Goal: Complete application form

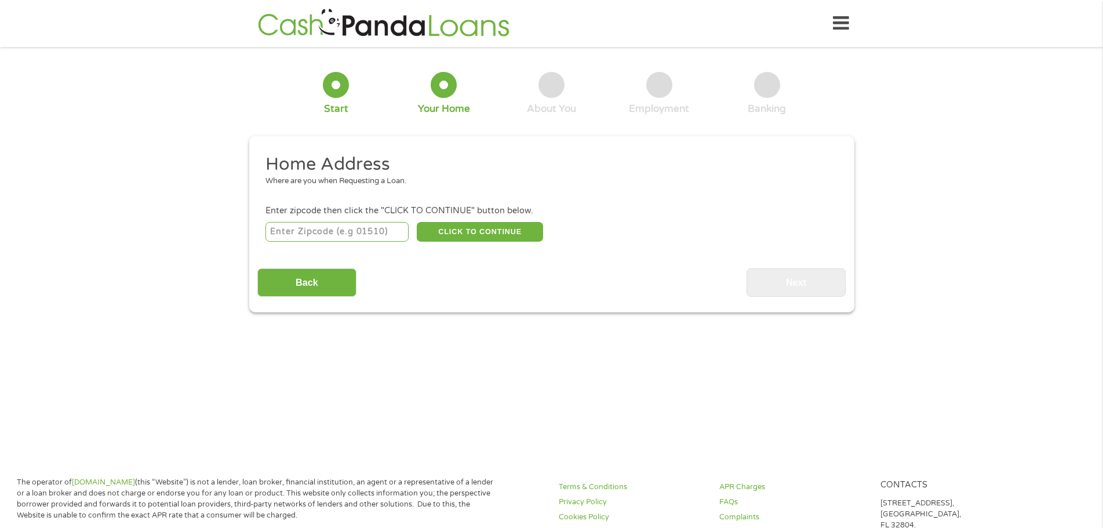
click at [334, 229] on input "number" at bounding box center [336, 232] width 143 height 20
type input "30815"
click at [473, 232] on button "CLICK TO CONTINUE" at bounding box center [480, 232] width 126 height 20
type input "30815"
type input "Hephzibah"
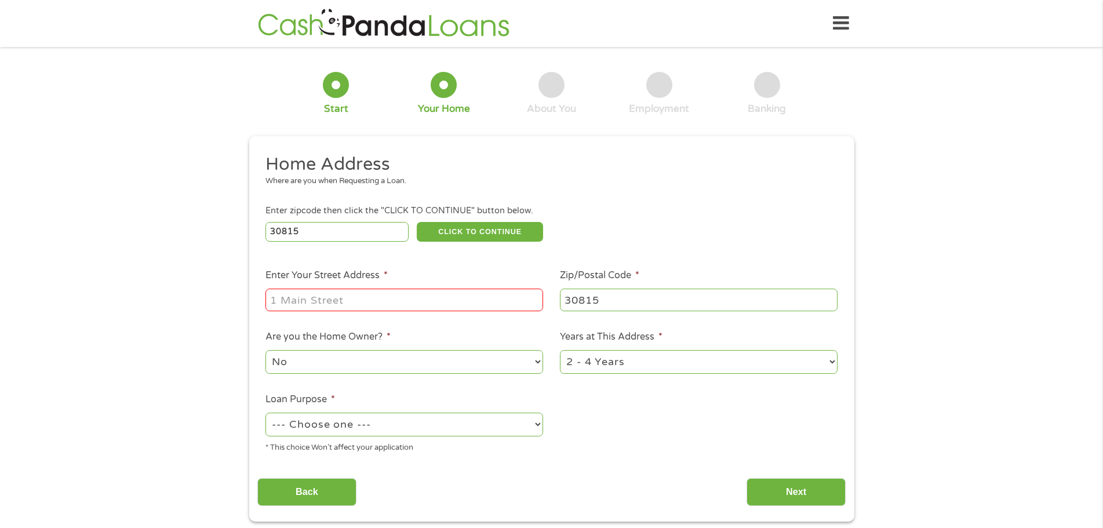
click at [399, 304] on input "Enter Your Street Address *" at bounding box center [404, 300] width 278 height 22
type input "[GEOGRAPHIC_DATA]"
click at [535, 363] on select "No Yes" at bounding box center [404, 362] width 278 height 24
select select "yes"
click at [265, 350] on select "No Yes" at bounding box center [404, 362] width 278 height 24
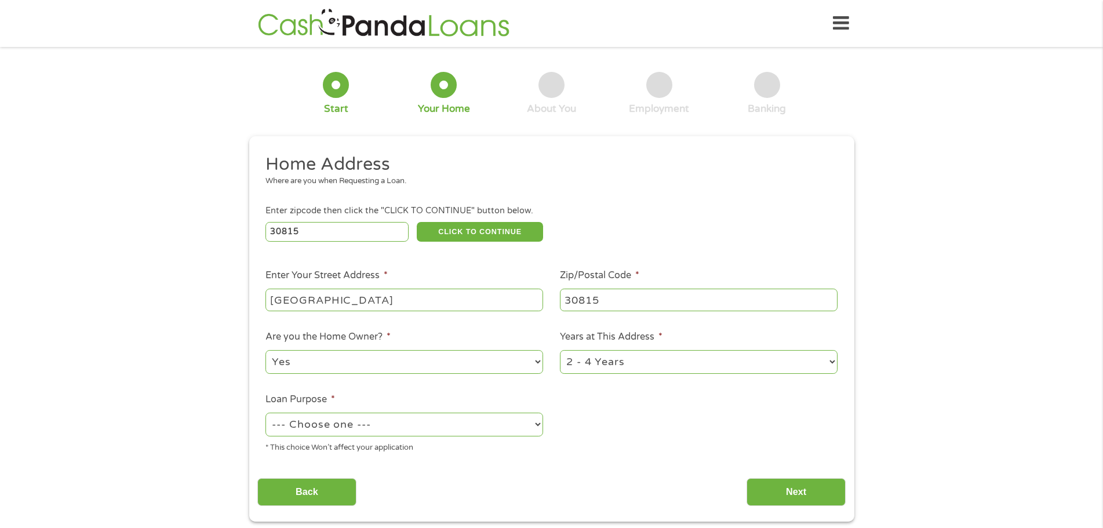
click at [834, 364] on select "1 Year or less 1 - 2 Years 2 - 4 Years Over 4 Years" at bounding box center [699, 362] width 278 height 24
select select "60months"
click at [560, 350] on select "1 Year or less 1 - 2 Years 2 - 4 Years Over 4 Years" at bounding box center [699, 362] width 278 height 24
click at [539, 424] on select "--- Choose one --- Pay Bills Debt Consolidation Home Improvement Major Purchase…" at bounding box center [404, 425] width 278 height 24
select select "paybills"
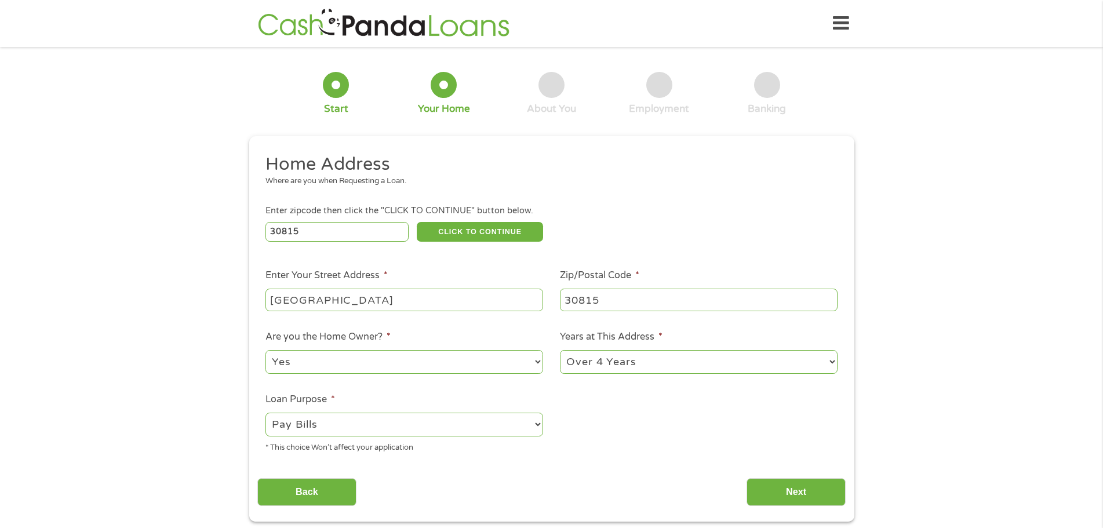
click at [265, 413] on select "--- Choose one --- Pay Bills Debt Consolidation Home Improvement Major Purchase…" at bounding box center [404, 425] width 278 height 24
click at [537, 424] on select "--- Choose one --- Pay Bills Debt Consolidation Home Improvement Major Purchase…" at bounding box center [404, 425] width 278 height 24
click at [265, 413] on select "--- Choose one --- Pay Bills Debt Consolidation Home Improvement Major Purchase…" at bounding box center [404, 425] width 278 height 24
click at [791, 490] on input "Next" at bounding box center [795, 492] width 99 height 28
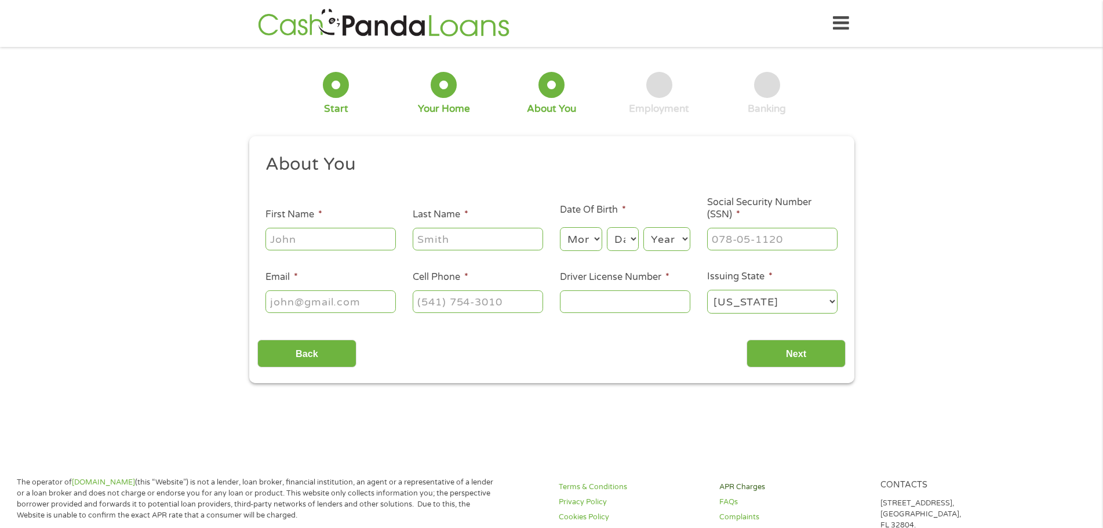
scroll to position [5, 5]
click at [367, 243] on input "First Name *" at bounding box center [330, 239] width 130 height 22
type input "[PERSON_NAME]"
type input "[EMAIL_ADDRESS][DOMAIN_NAME]"
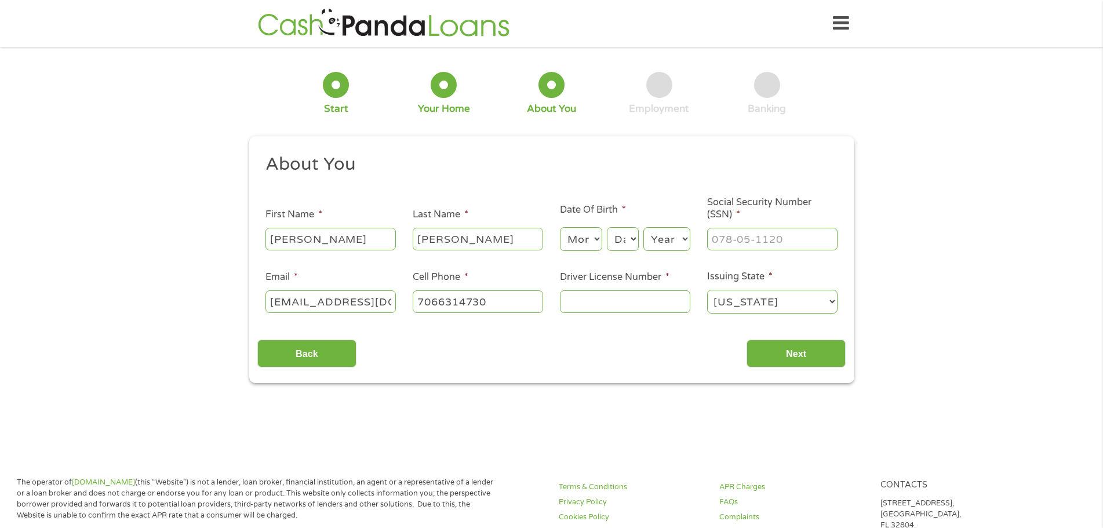
type input "[PHONE_NUMBER]"
click at [596, 239] on select "Month 1 2 3 4 5 6 7 8 9 10 11 12" at bounding box center [581, 239] width 42 height 24
select select "12"
click at [560, 227] on select "Month 1 2 3 4 5 6 7 8 9 10 11 12" at bounding box center [581, 239] width 42 height 24
click at [635, 240] on select "Day 1 2 3 4 5 6 7 8 9 10 11 12 13 14 15 16 17 18 19 20 21 22 23 24 25 26 27 28 …" at bounding box center [622, 239] width 31 height 24
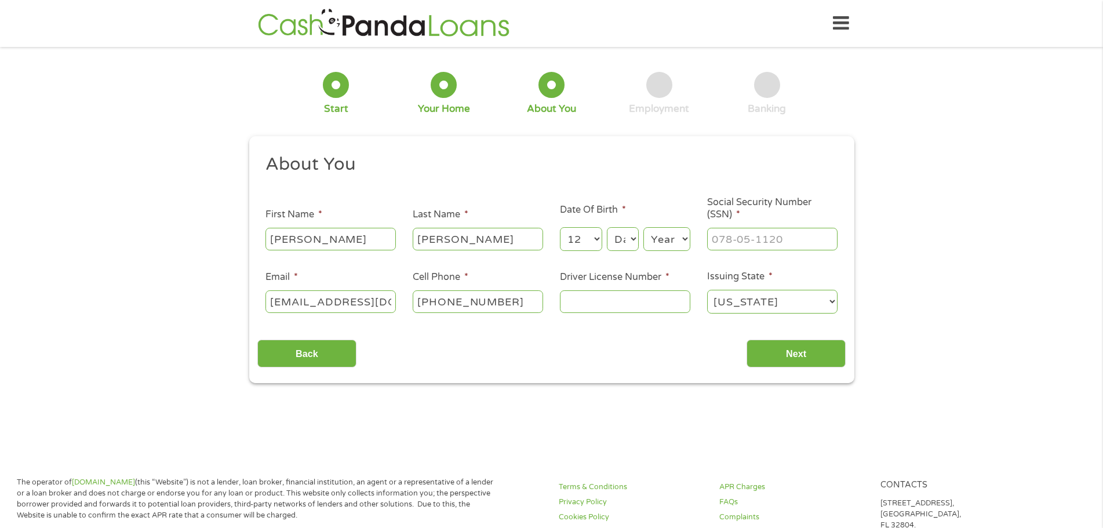
select select "23"
click at [607, 227] on select "Day 1 2 3 4 5 6 7 8 9 10 11 12 13 14 15 16 17 18 19 20 21 22 23 24 25 26 27 28 …" at bounding box center [622, 239] width 31 height 24
click at [684, 234] on select "Year [DATE] 2006 2005 2004 2003 2002 2001 2000 1999 1998 1997 1996 1995 1994 19…" at bounding box center [666, 239] width 47 height 24
select select "1971"
click at [643, 227] on select "Year [DATE] 2006 2005 2004 2003 2002 2001 2000 1999 1998 1997 1996 1995 1994 19…" at bounding box center [666, 239] width 47 height 24
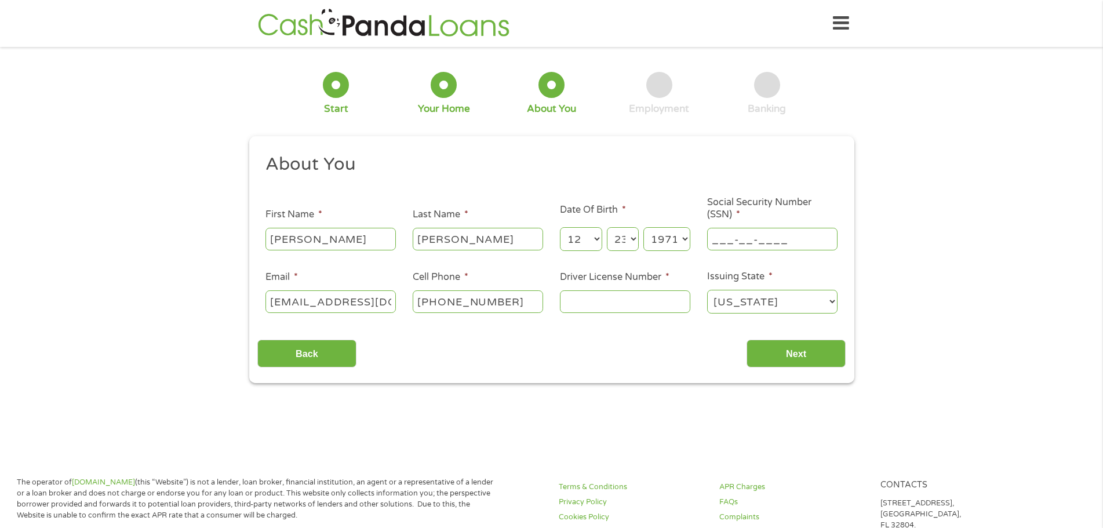
click at [806, 245] on input "___-__-____" at bounding box center [772, 239] width 130 height 22
type input "255-49-7117"
click at [831, 300] on select "[US_STATE] [US_STATE] [US_STATE] [US_STATE] [US_STATE] [US_STATE] [US_STATE] [U…" at bounding box center [772, 302] width 130 height 24
click at [603, 302] on input "Driver License Number *" at bounding box center [625, 301] width 130 height 22
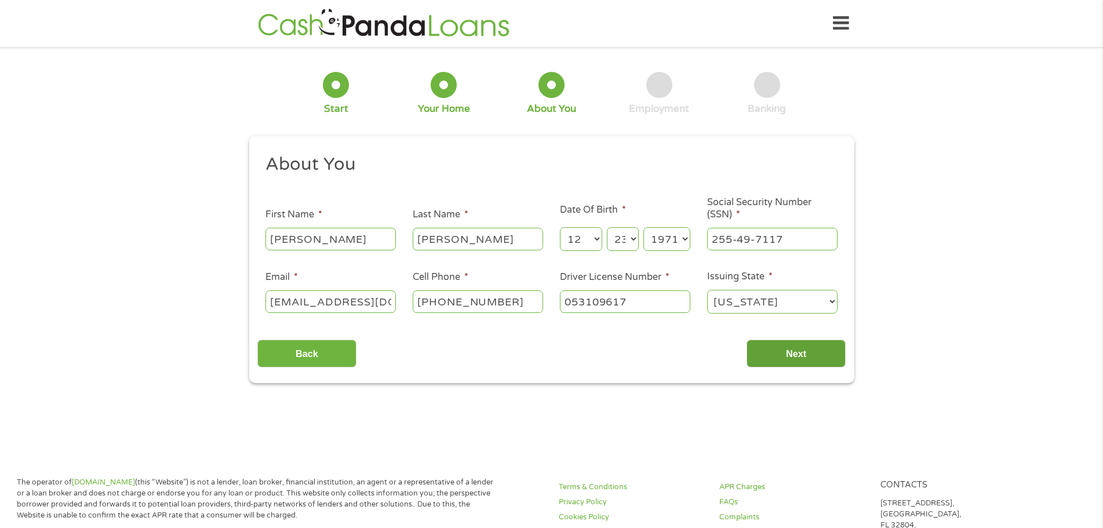
type input "053109617"
click at [805, 350] on input "Next" at bounding box center [795, 354] width 99 height 28
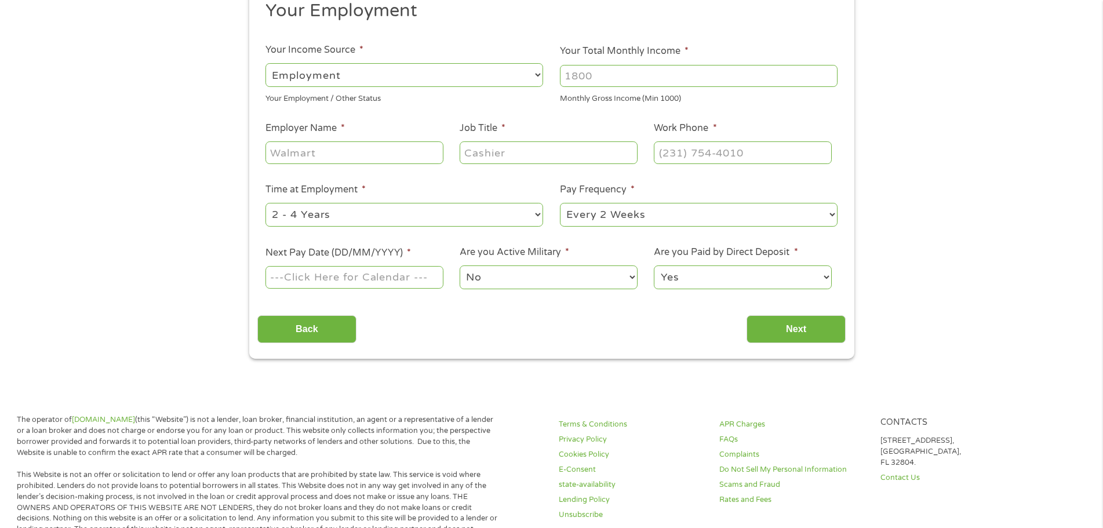
scroll to position [0, 0]
